Goal: Task Accomplishment & Management: Manage account settings

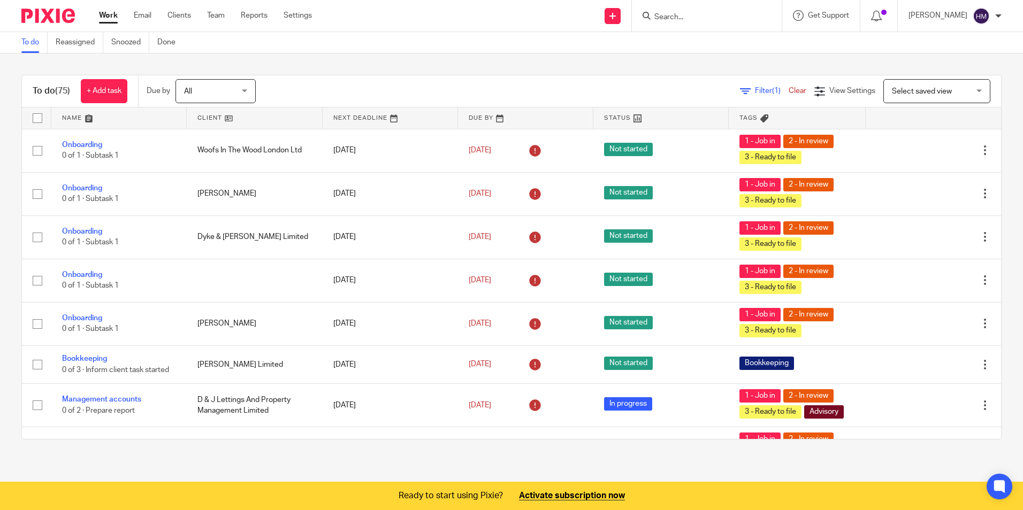
click at [202, 116] on link at bounding box center [254, 118] width 135 height 21
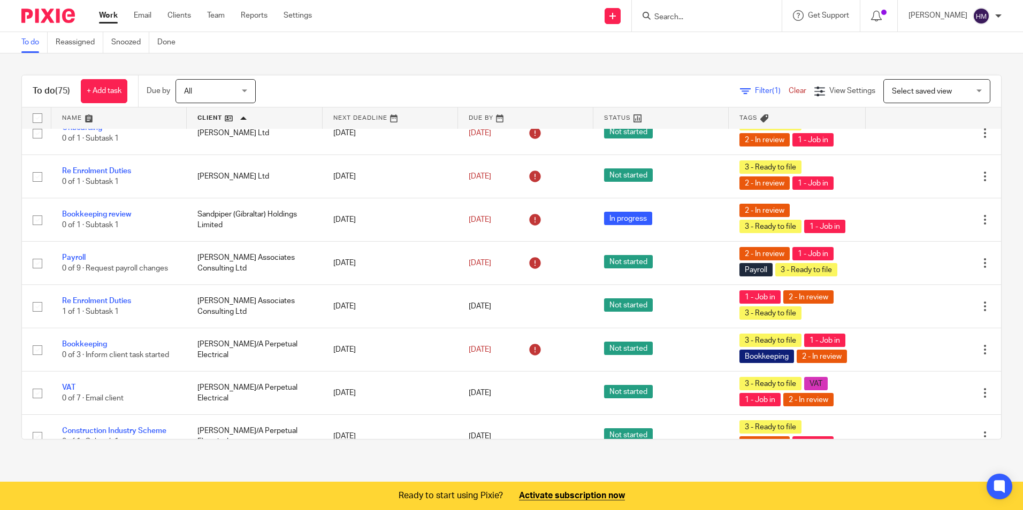
scroll to position [1926, 0]
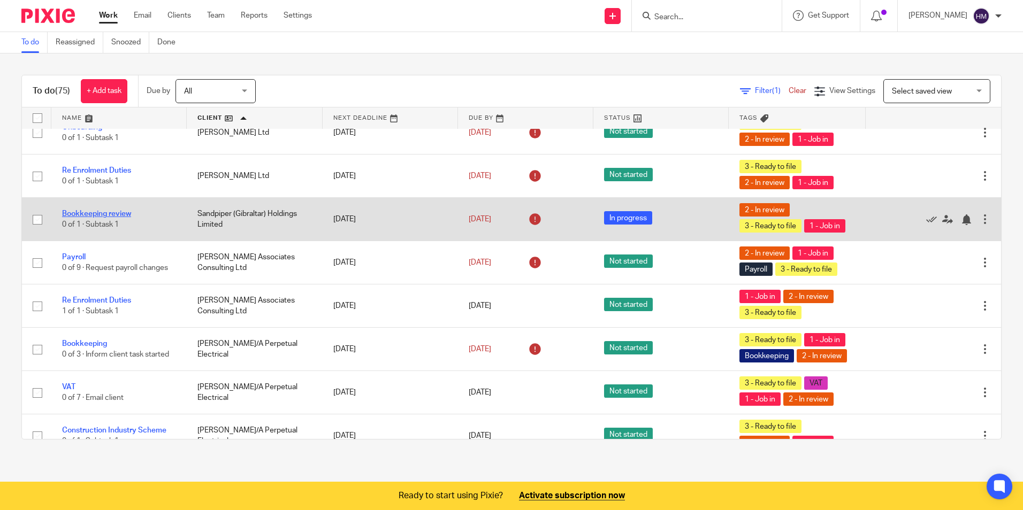
click at [112, 218] on link "Bookkeeping review" at bounding box center [96, 213] width 69 height 7
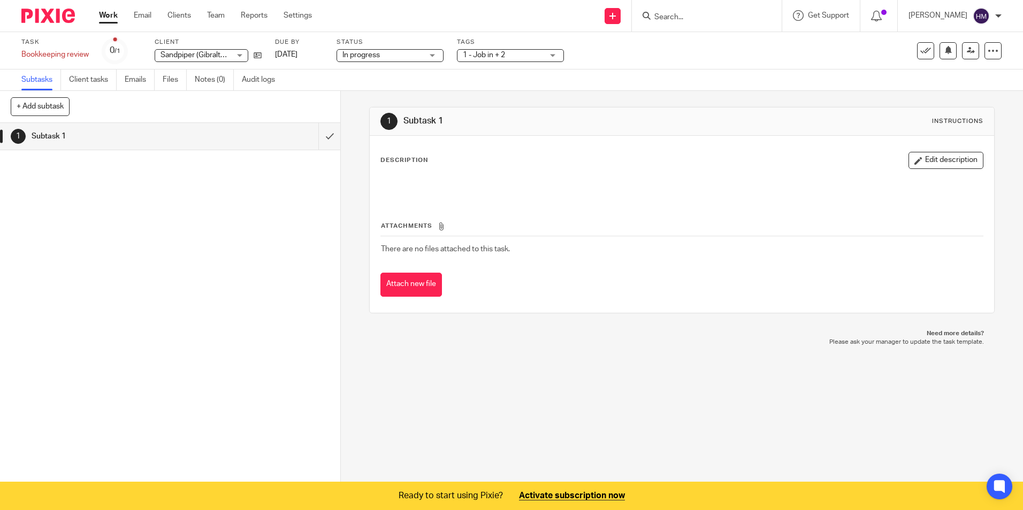
click at [211, 136] on div "Subtask 1" at bounding box center [170, 136] width 277 height 16
click at [451, 172] on div "Description Edit description" at bounding box center [681, 176] width 602 height 48
click at [92, 78] on link "Client tasks" at bounding box center [93, 80] width 48 height 21
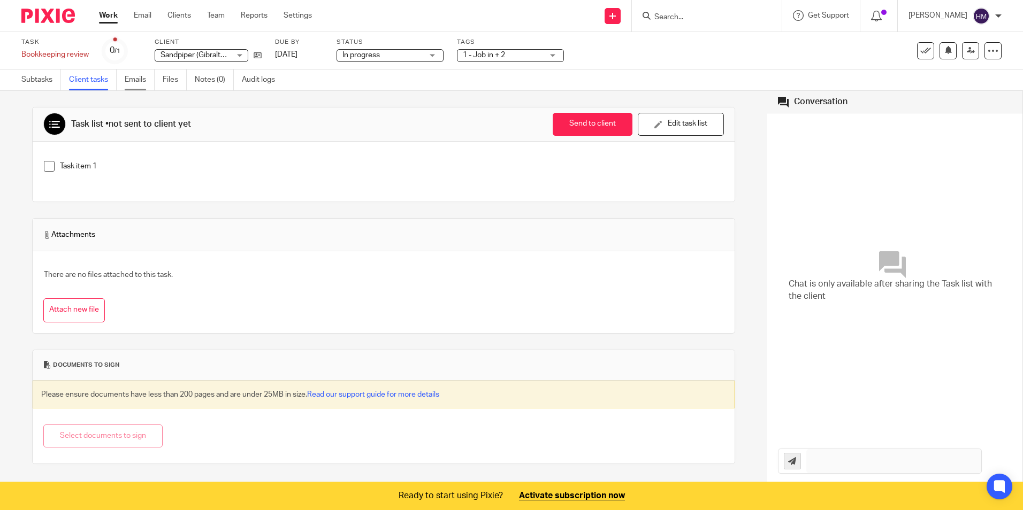
click at [140, 78] on link "Emails" at bounding box center [140, 80] width 30 height 21
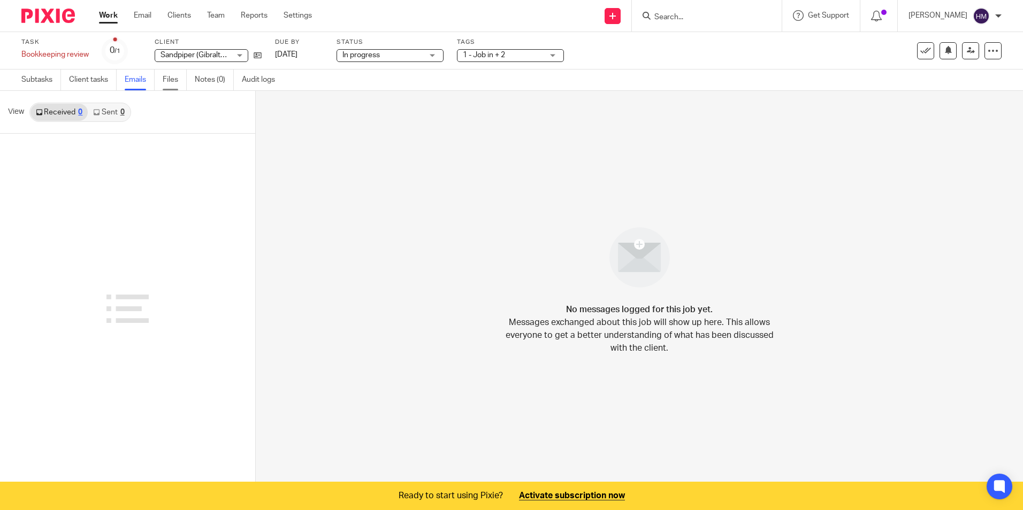
click at [169, 77] on link "Files" at bounding box center [175, 80] width 24 height 21
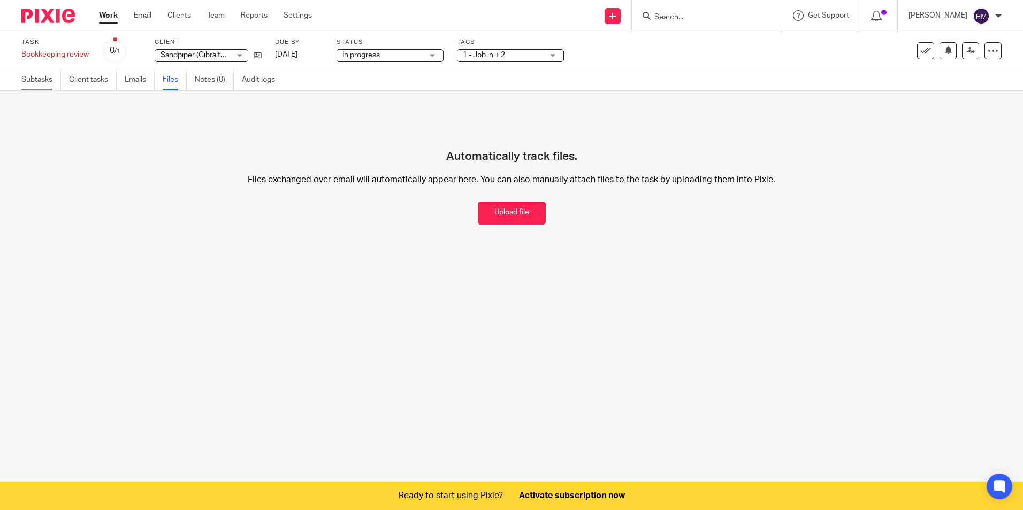
click at [48, 79] on link "Subtasks" at bounding box center [41, 80] width 40 height 21
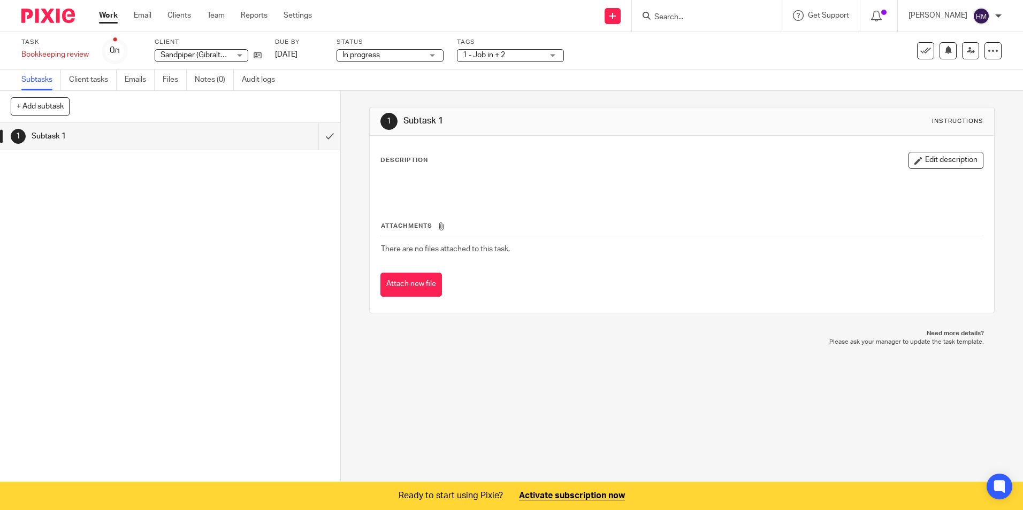
click at [387, 170] on div "Description Edit description" at bounding box center [681, 176] width 602 height 48
click at [542, 58] on span "1 - Job in + 2" at bounding box center [503, 55] width 80 height 11
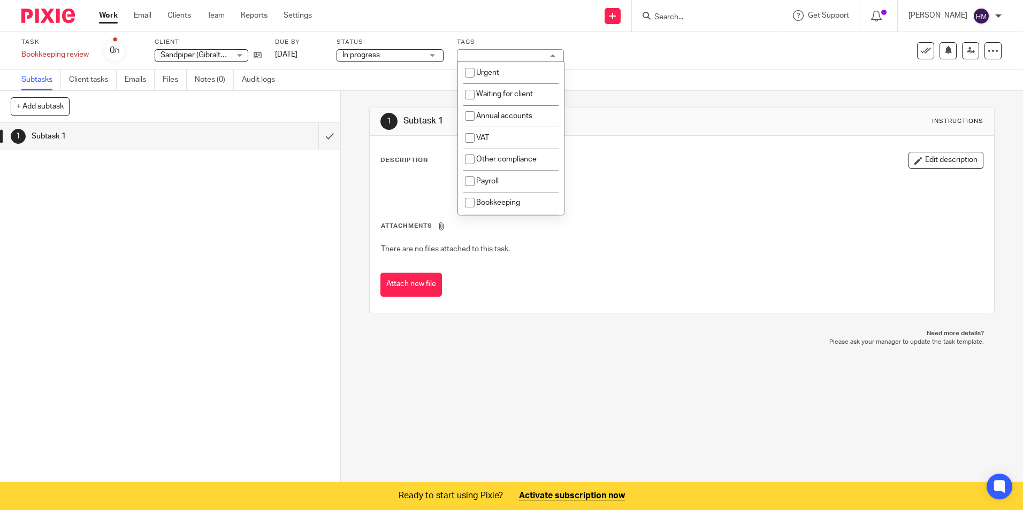
click at [712, 61] on div "Task Bookkeeping review Save Bookkeeping review 0 /1 Client Sandpiper (Gibralta…" at bounding box center [429, 51] width 817 height 26
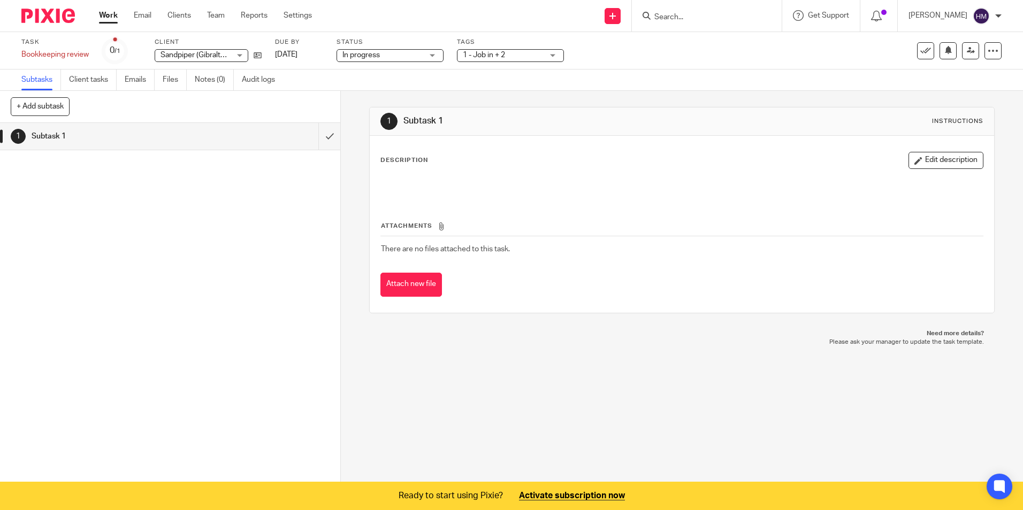
click at [79, 132] on h1 "Subtask 1" at bounding box center [124, 136] width 184 height 16
click at [185, 11] on link "Clients" at bounding box center [179, 15] width 24 height 11
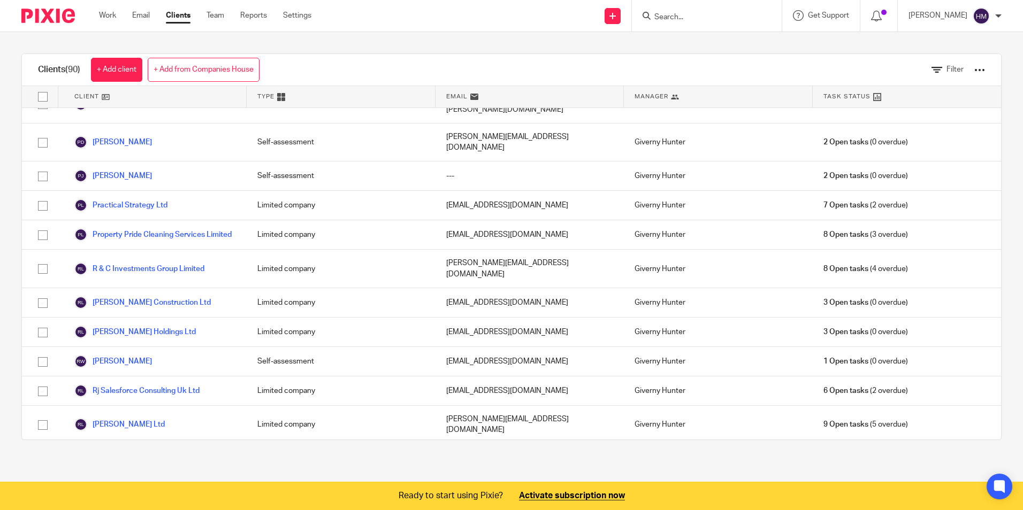
scroll to position [1873, 0]
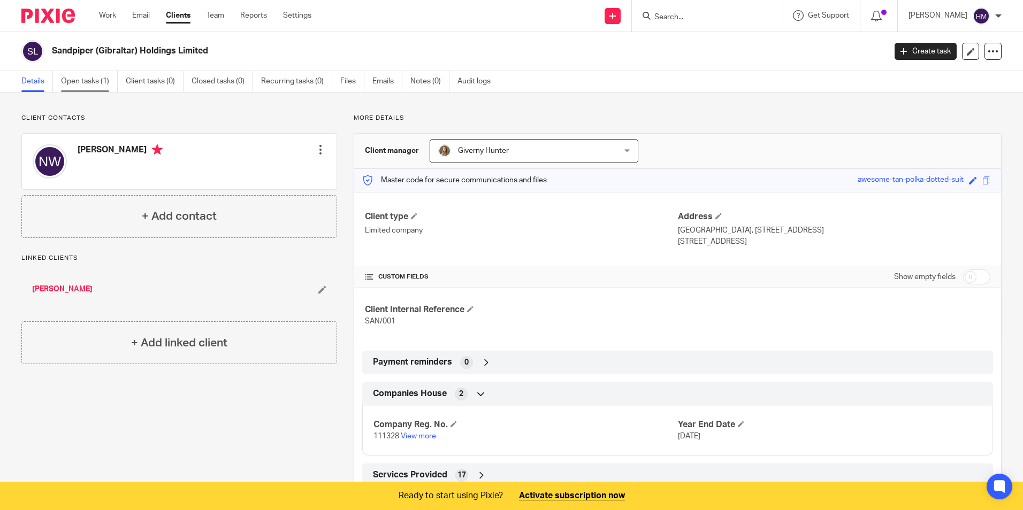
click at [89, 79] on link "Open tasks (1)" at bounding box center [89, 81] width 57 height 21
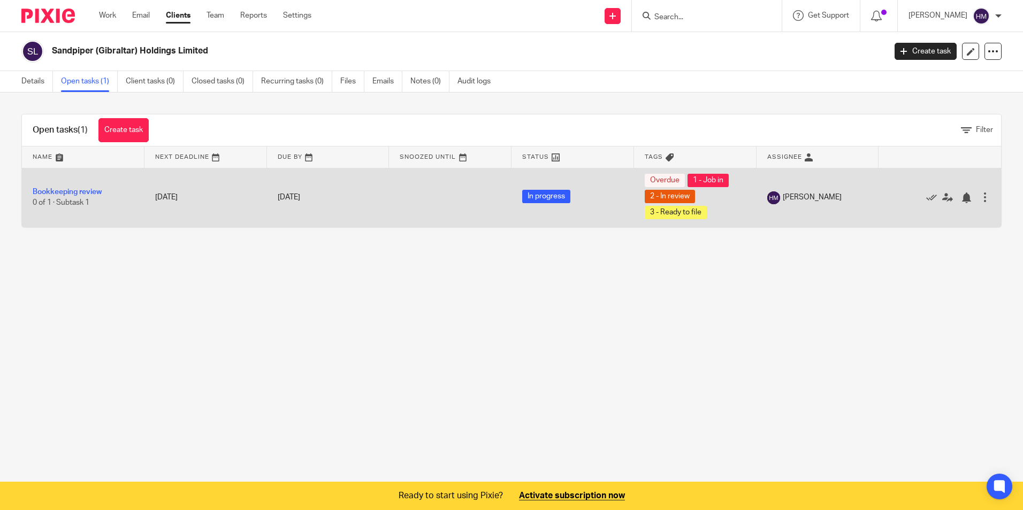
click at [980, 193] on div at bounding box center [985, 197] width 11 height 11
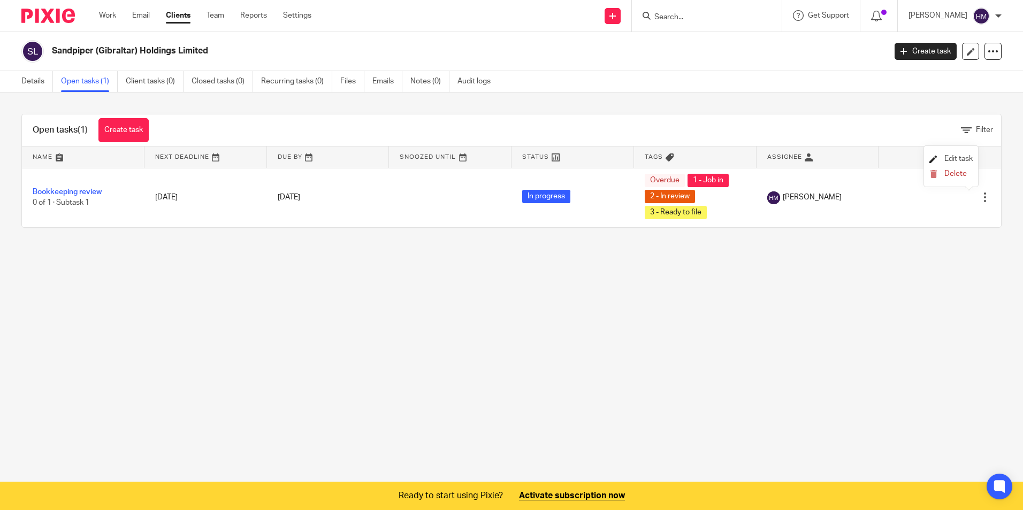
click at [963, 156] on span "Edit task" at bounding box center [958, 158] width 28 height 7
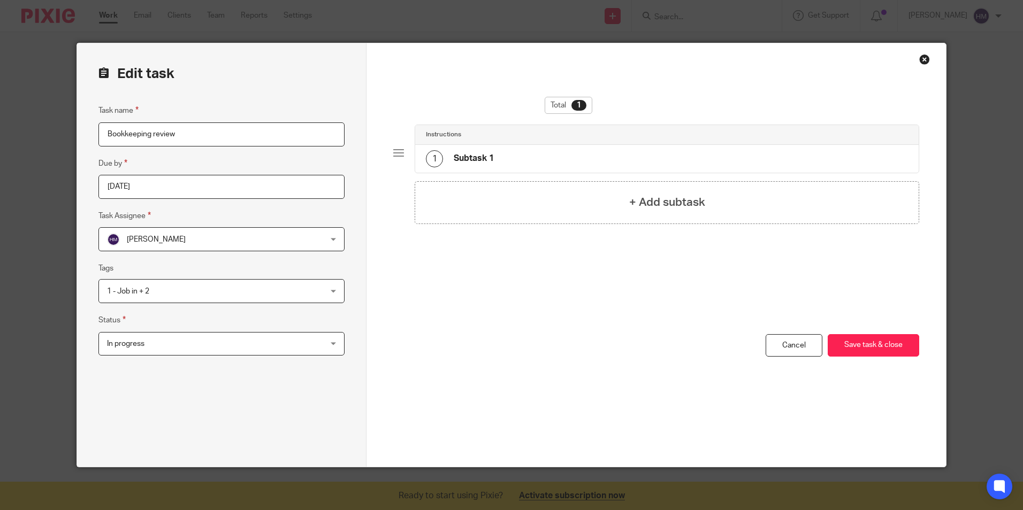
click at [921, 58] on div "Close this dialog window" at bounding box center [924, 59] width 11 height 11
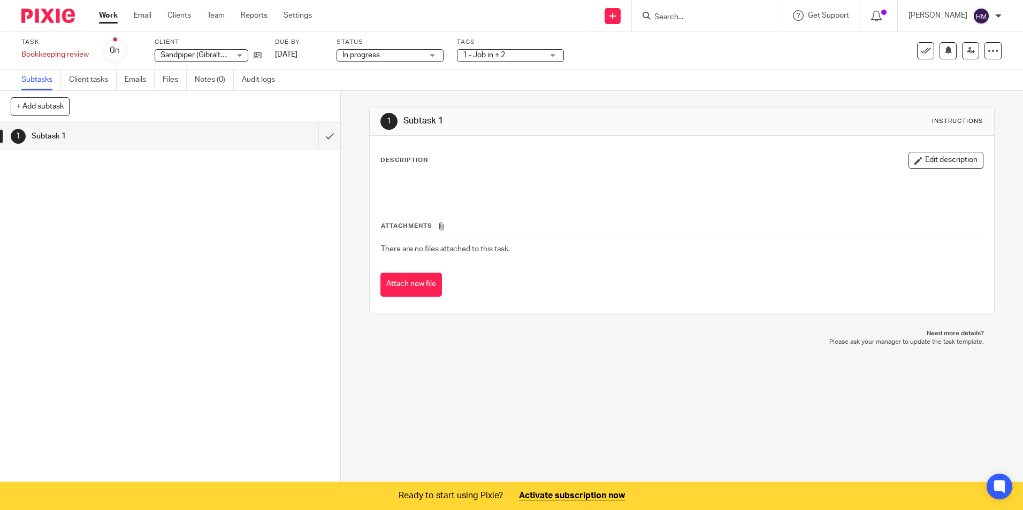
click at [120, 132] on h1 "Subtask 1" at bounding box center [124, 136] width 184 height 16
click at [253, 225] on div "1 Subtask 1" at bounding box center [170, 303] width 340 height 361
click at [430, 187] on p at bounding box center [681, 185] width 601 height 11
click at [175, 14] on link "Clients" at bounding box center [179, 15] width 24 height 11
